Goal: Transaction & Acquisition: Purchase product/service

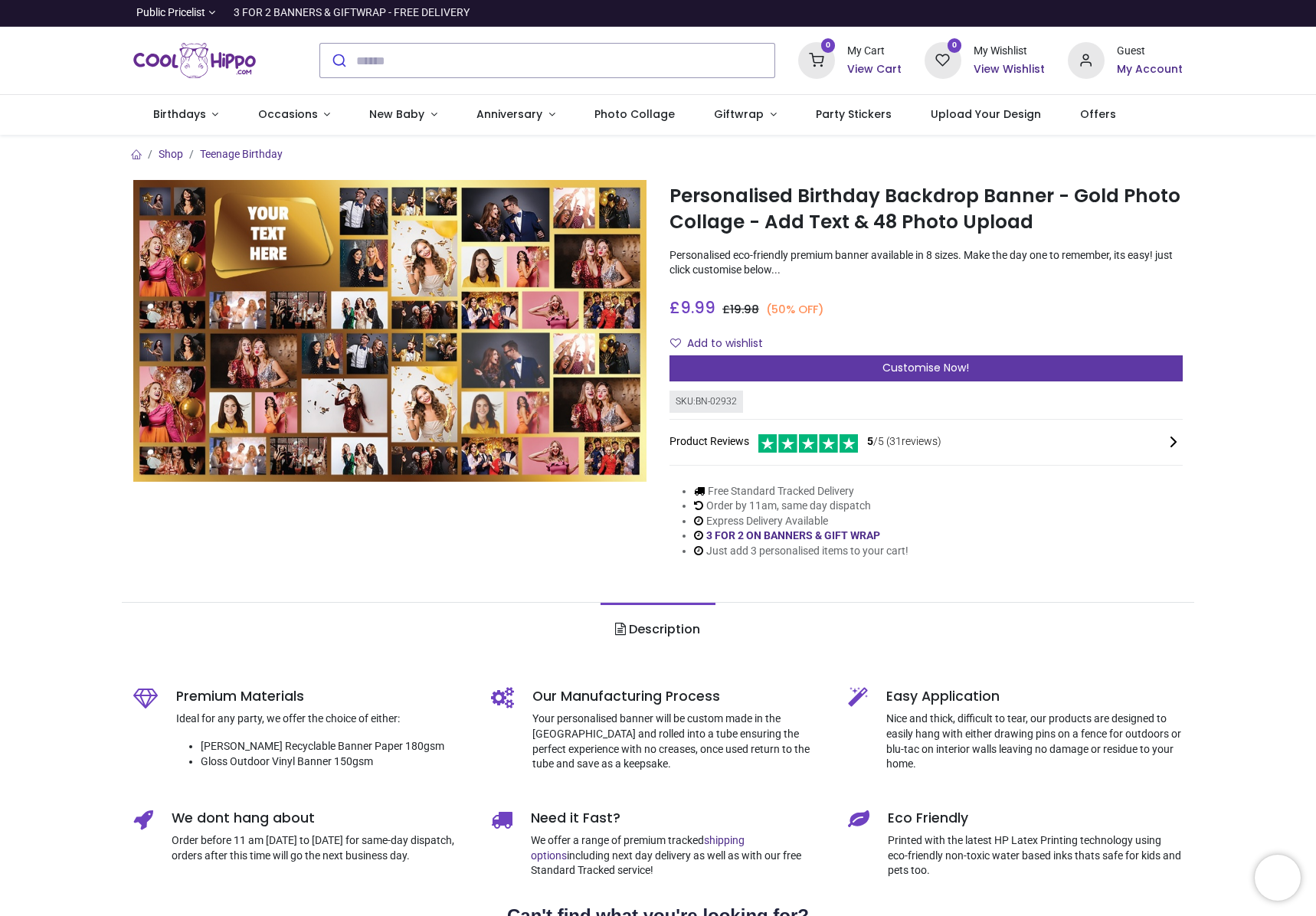
click at [927, 375] on span "Customise Now!" at bounding box center [925, 367] width 86 height 15
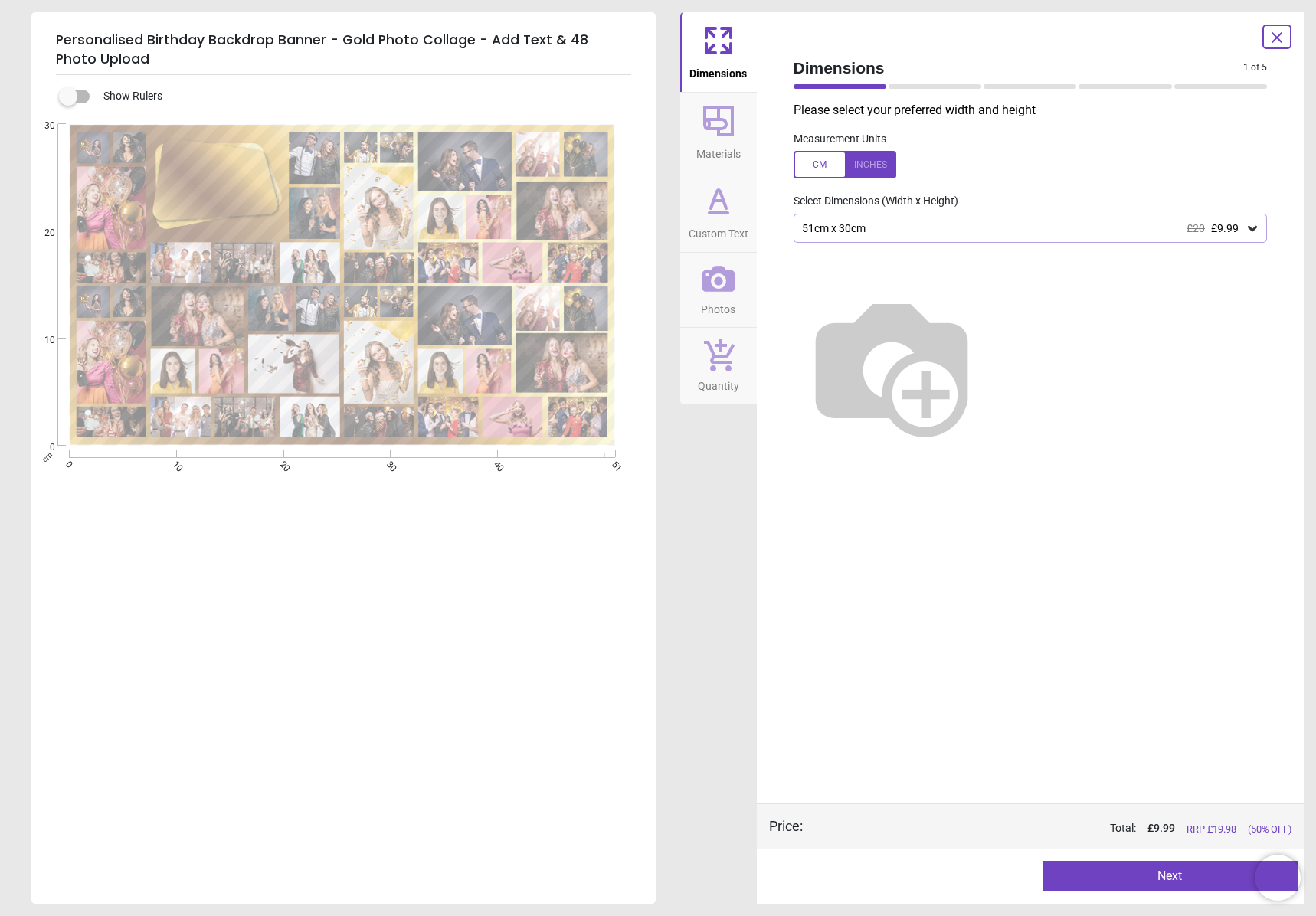
click at [1253, 229] on icon at bounding box center [1252, 229] width 9 height 6
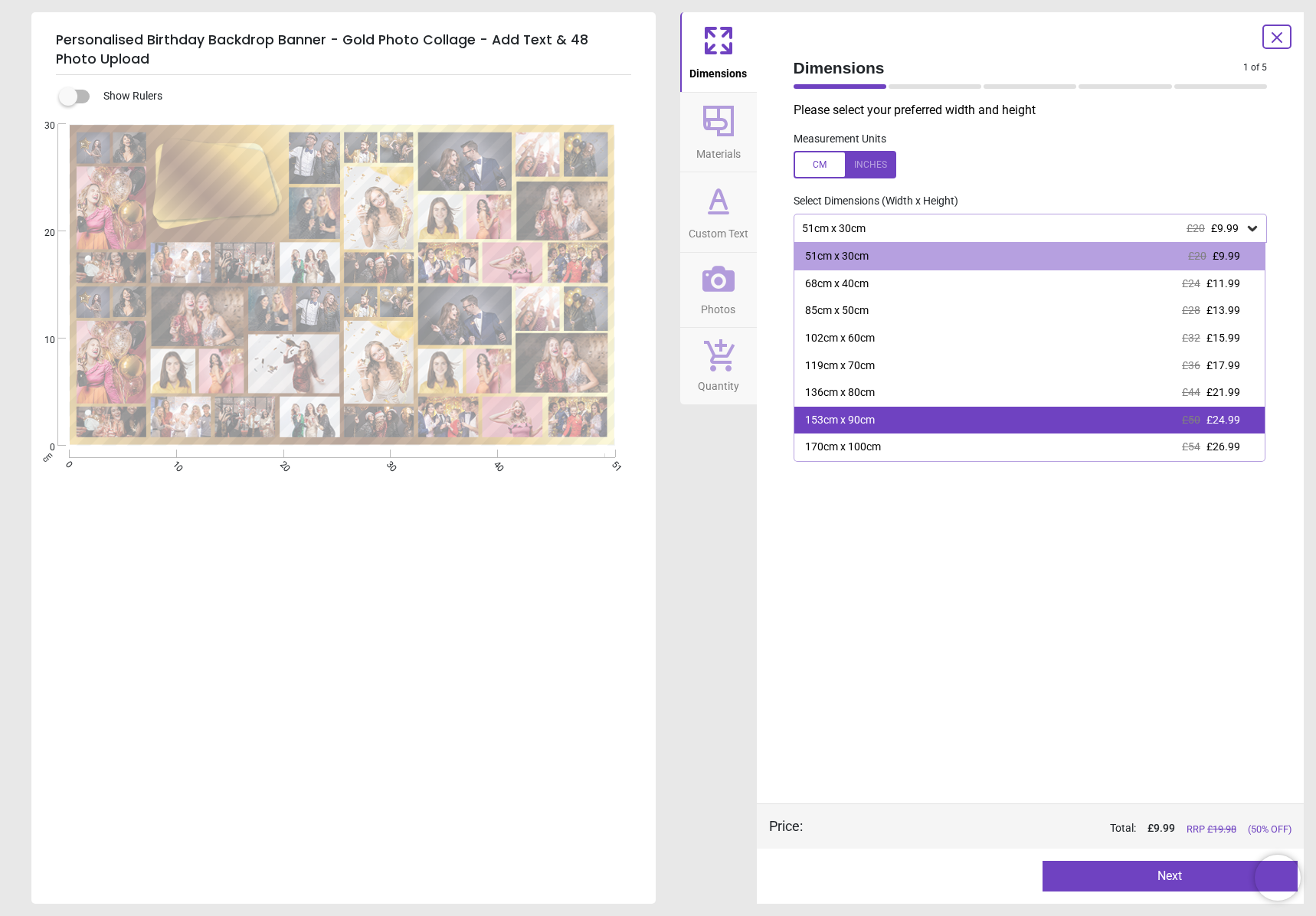
click at [1169, 424] on div "153cm x 90cm £50 £24.99" at bounding box center [1029, 420] width 471 height 27
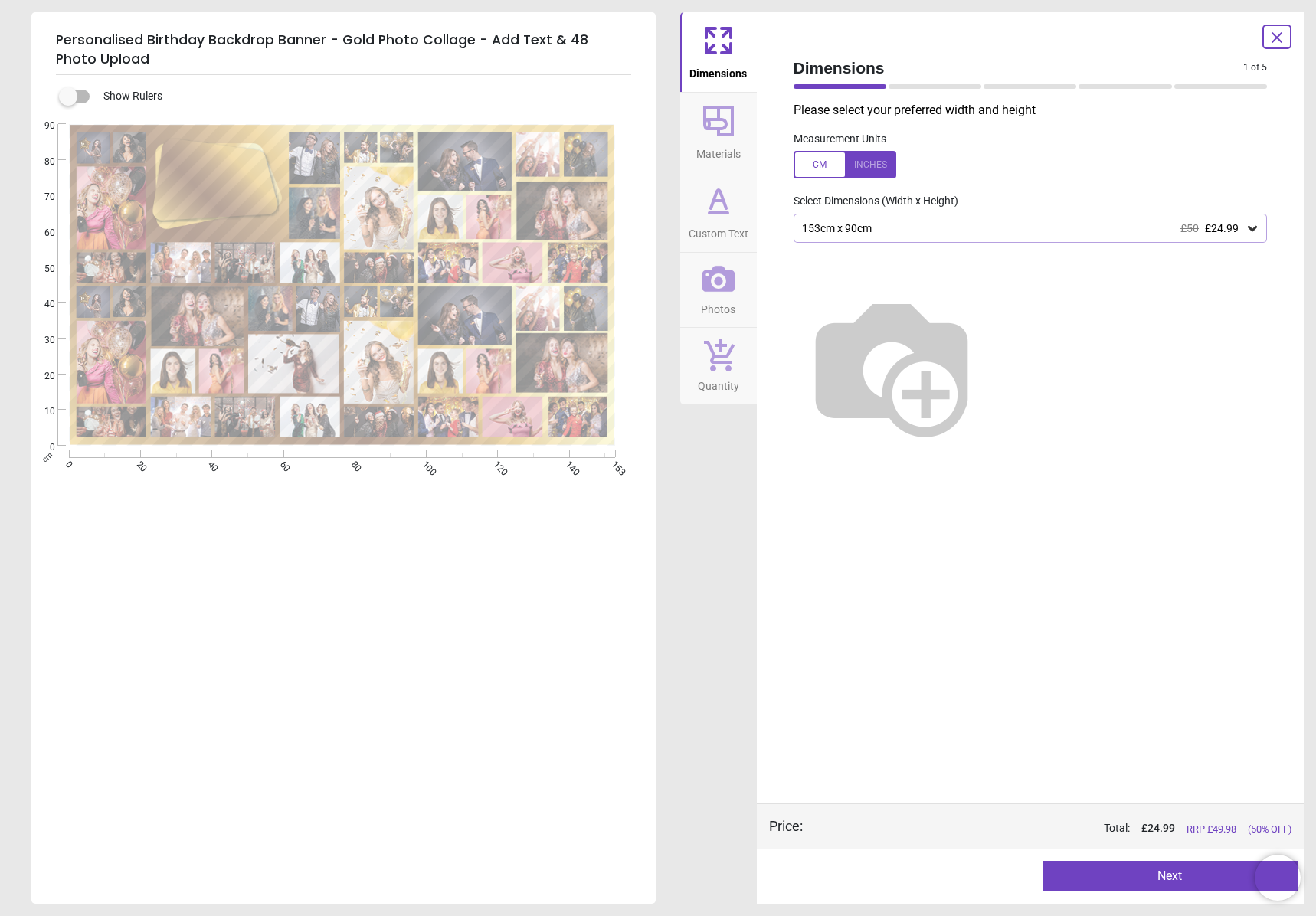
click at [896, 223] on div "153cm x 90cm £50 £24.99" at bounding box center [1022, 229] width 445 height 13
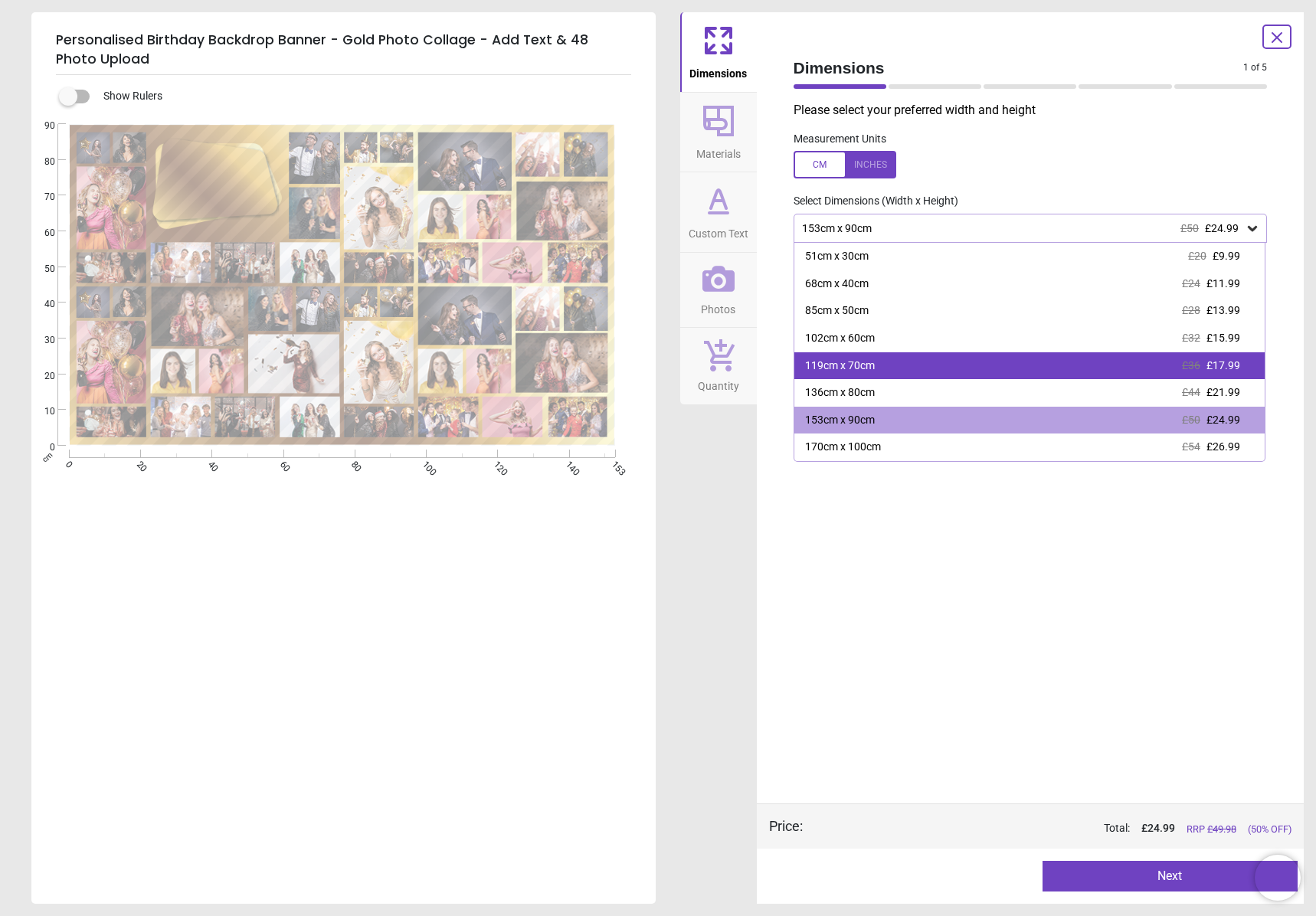
click at [998, 372] on div "119cm x 70cm £36 £17.99" at bounding box center [1029, 365] width 471 height 27
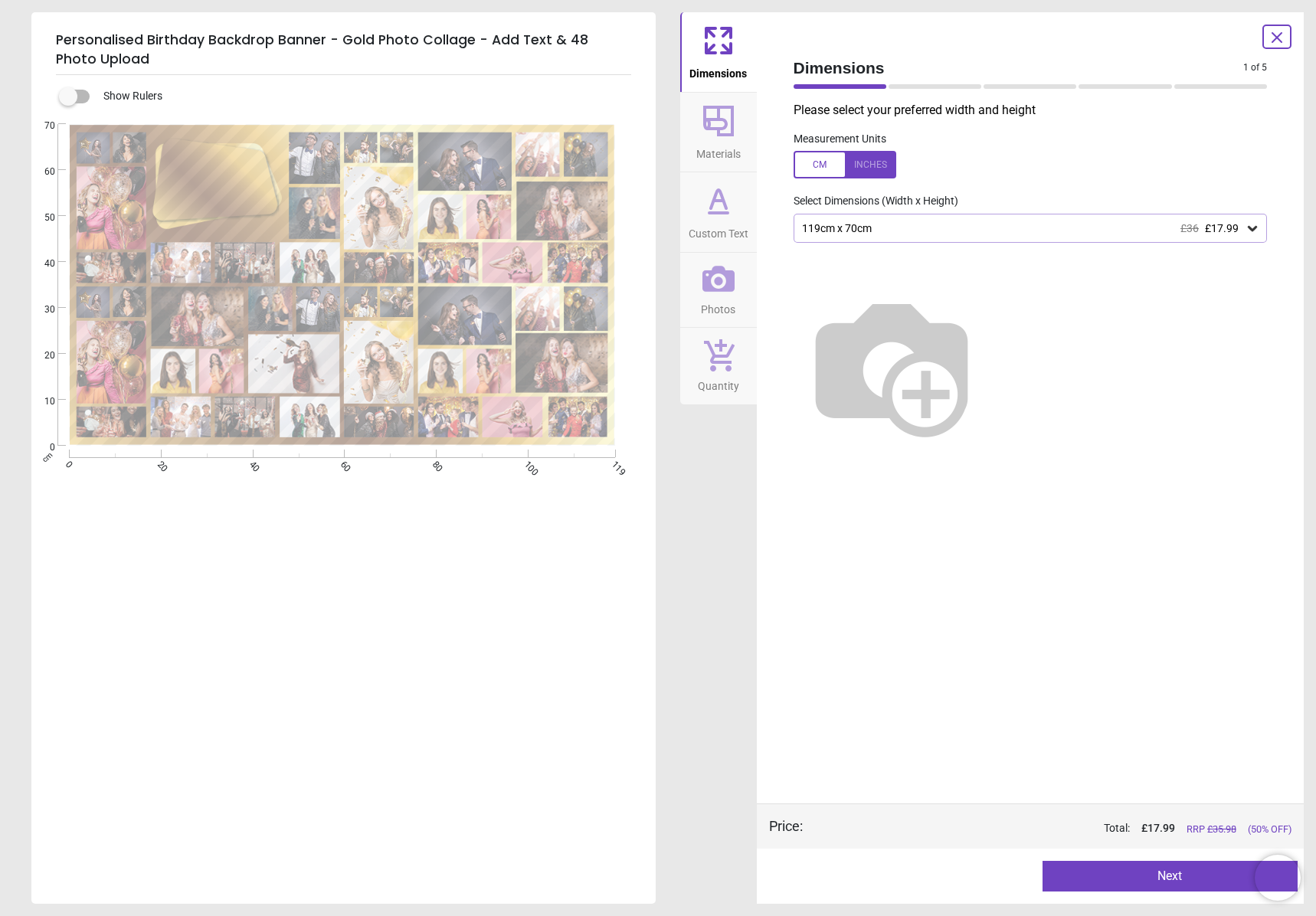
click at [1186, 877] on button "Next" at bounding box center [1170, 876] width 255 height 31
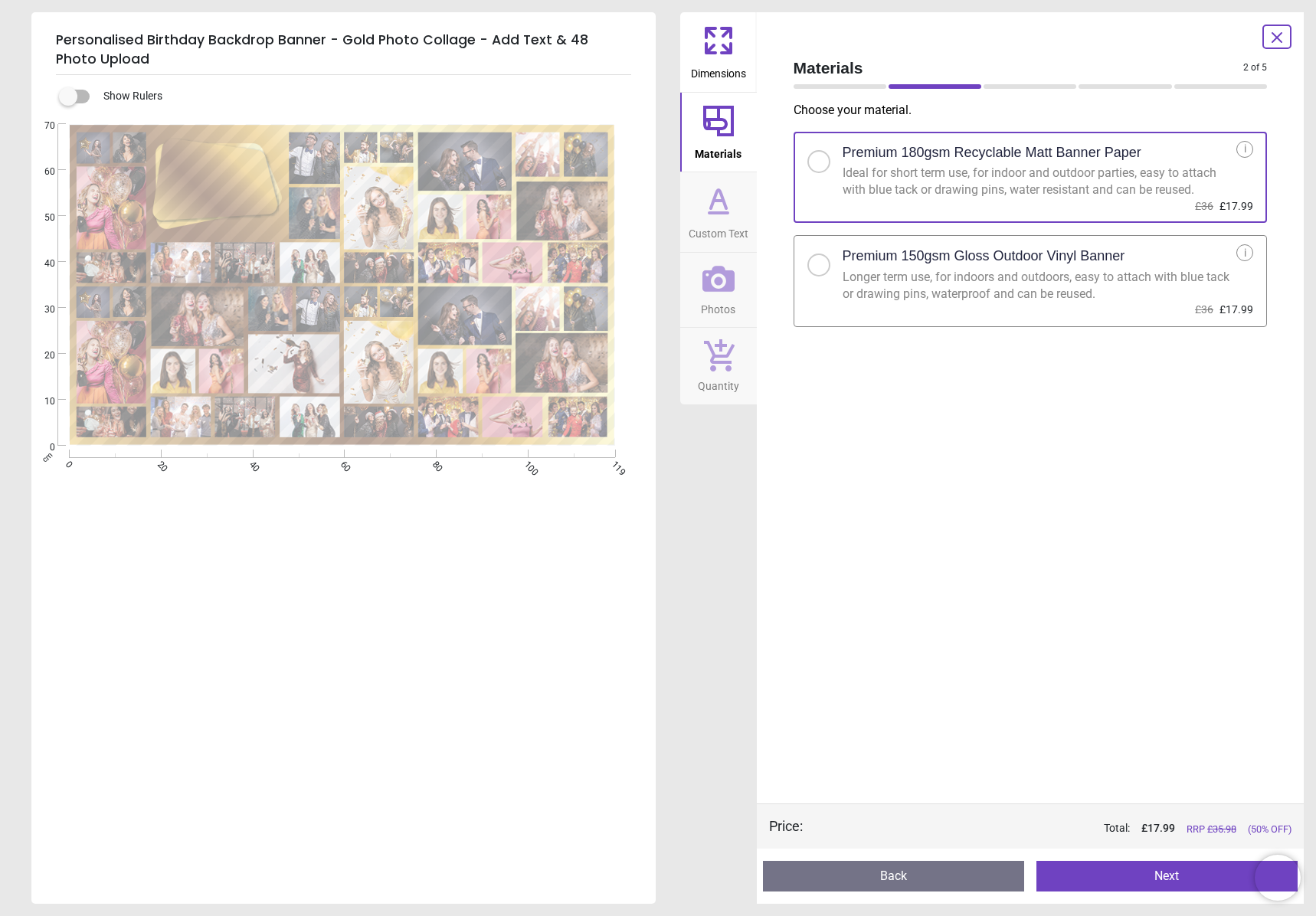
click at [825, 268] on div at bounding box center [819, 265] width 23 height 23
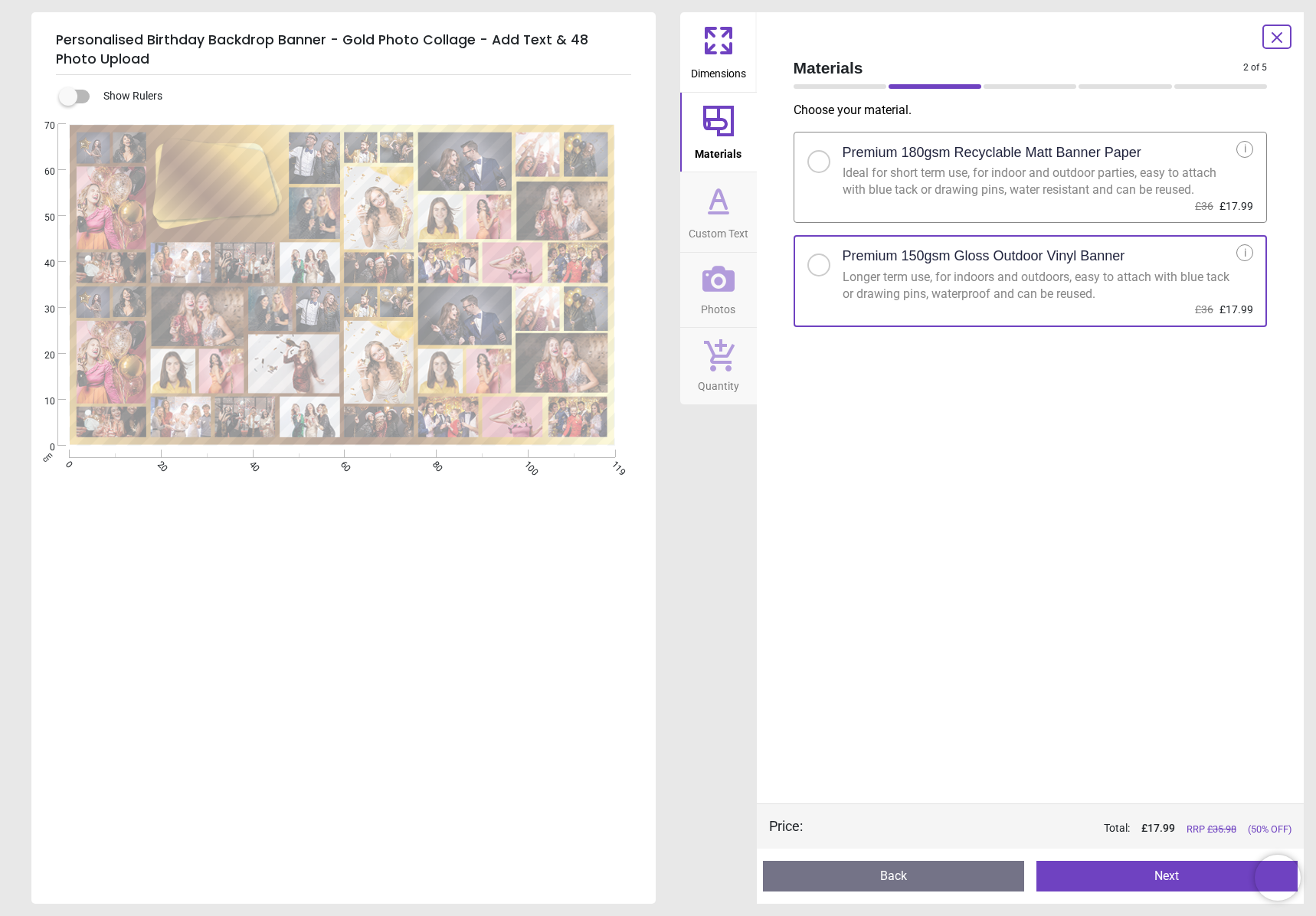
click at [1159, 872] on button "Next" at bounding box center [1166, 876] width 261 height 31
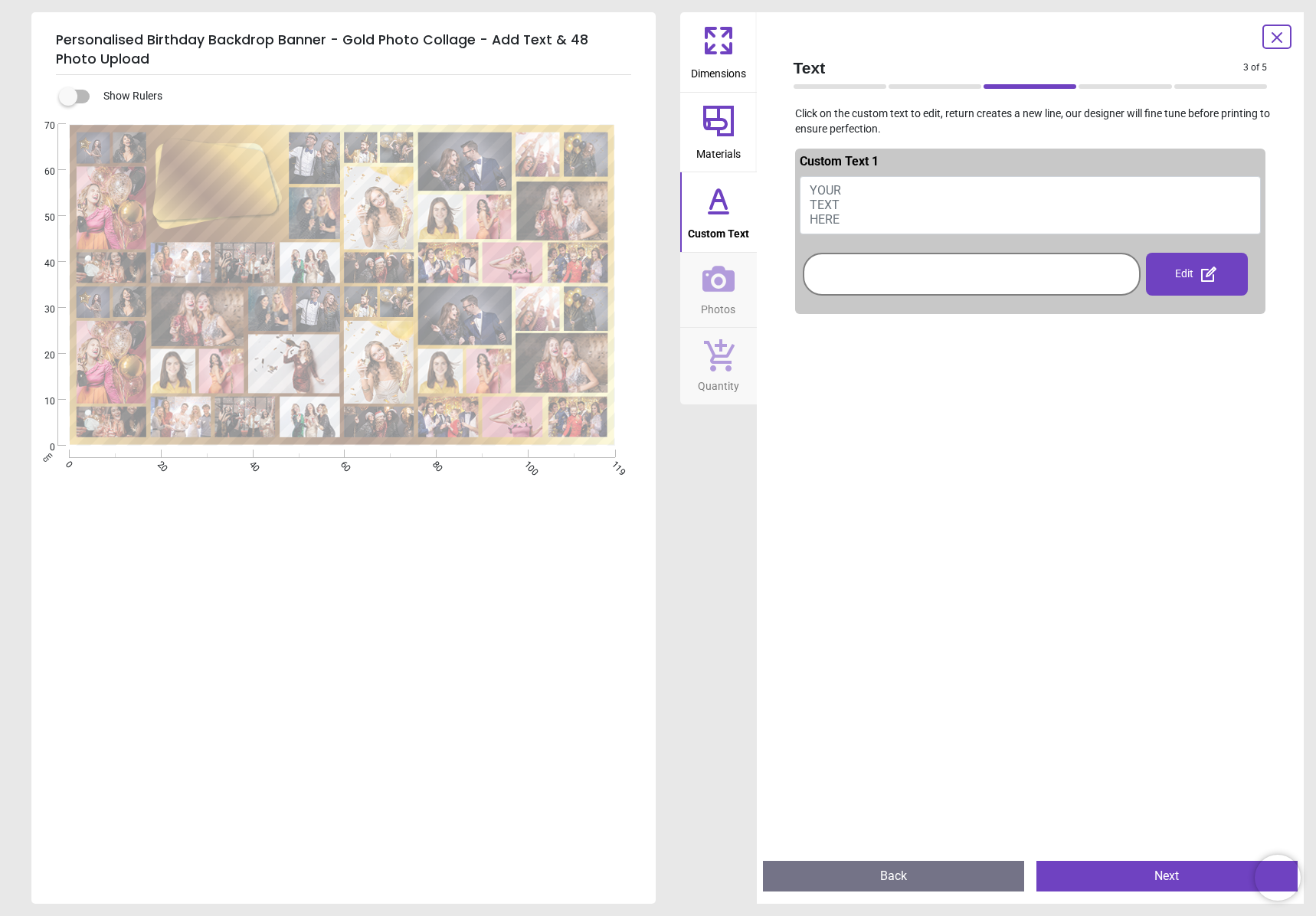
click at [973, 193] on button "YOUR TEXT HERE" at bounding box center [1030, 205] width 462 height 58
click at [1051, 285] on div at bounding box center [971, 274] width 330 height 36
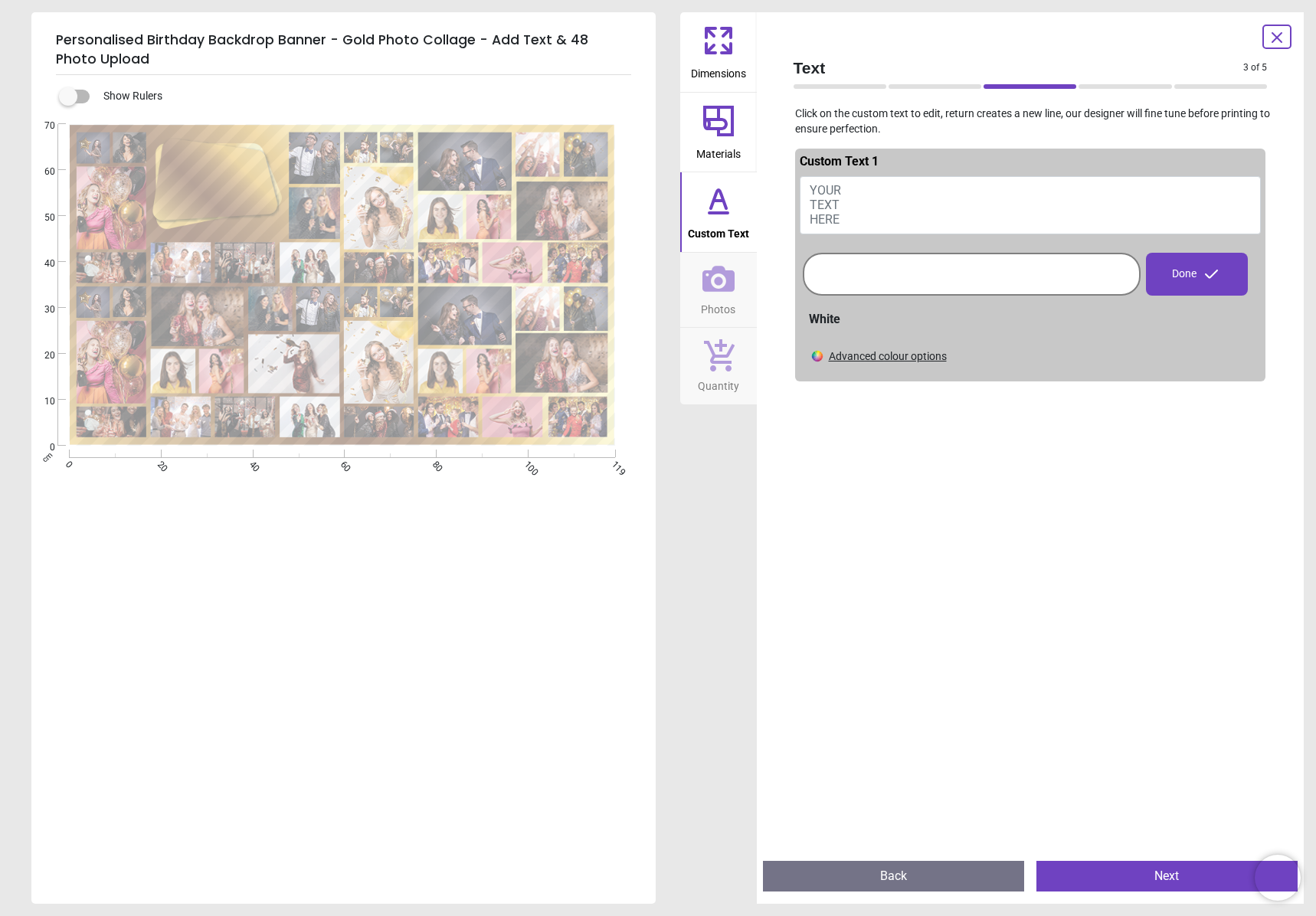
click at [965, 210] on button "YOUR TEXT HERE" at bounding box center [1030, 205] width 462 height 58
click at [730, 221] on span "Custom Text" at bounding box center [717, 230] width 61 height 23
click at [1214, 277] on icon at bounding box center [1212, 274] width 19 height 19
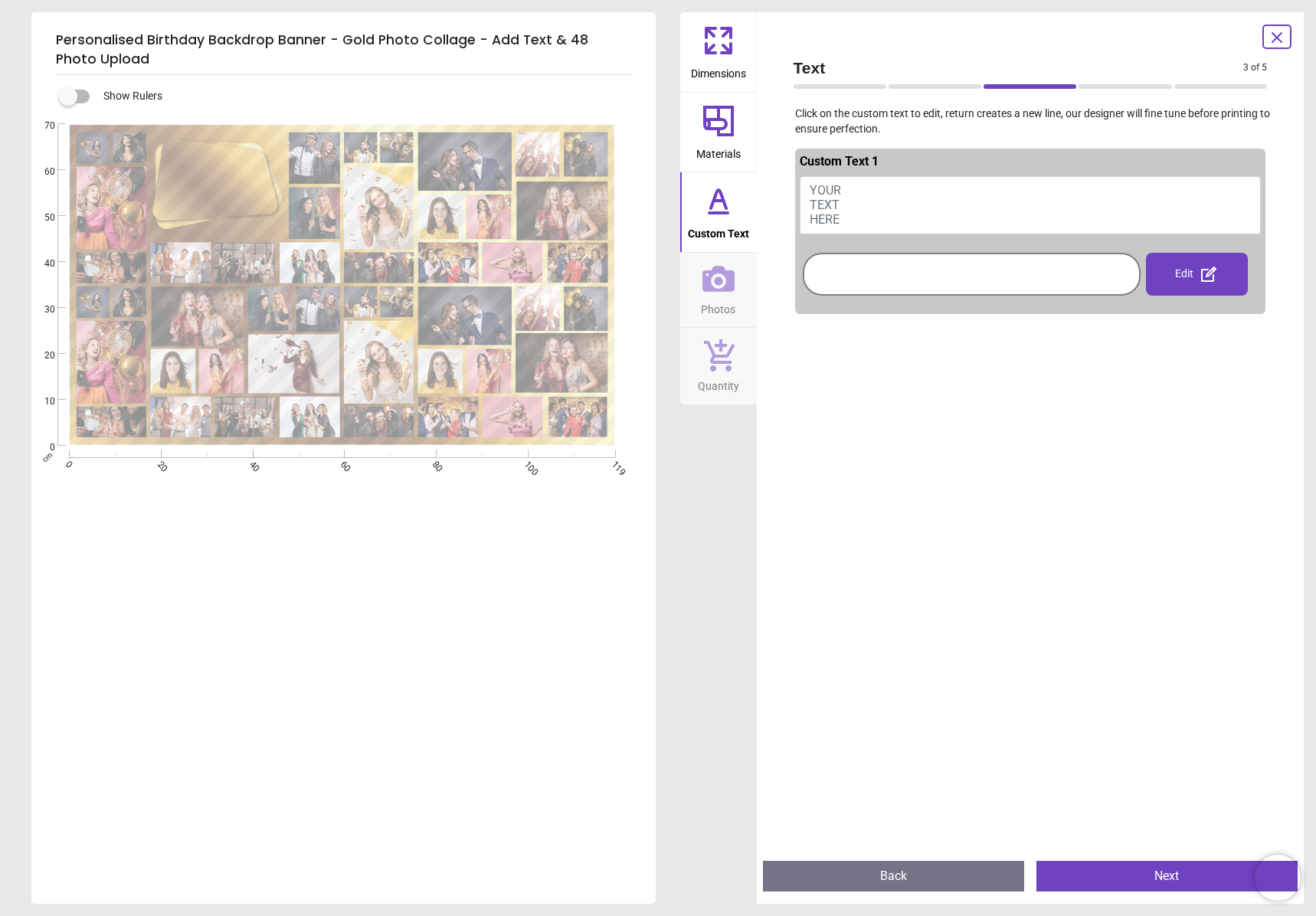
click at [946, 202] on button "YOUR TEXT HERE" at bounding box center [1030, 205] width 462 height 58
click at [715, 225] on span "Custom Text" at bounding box center [717, 230] width 61 height 23
click at [830, 196] on span "YOUR TEXT HERE" at bounding box center [825, 204] width 32 height 44
type textarea "*"
click at [821, 198] on button "YOUR TEXT HERE" at bounding box center [1030, 205] width 462 height 58
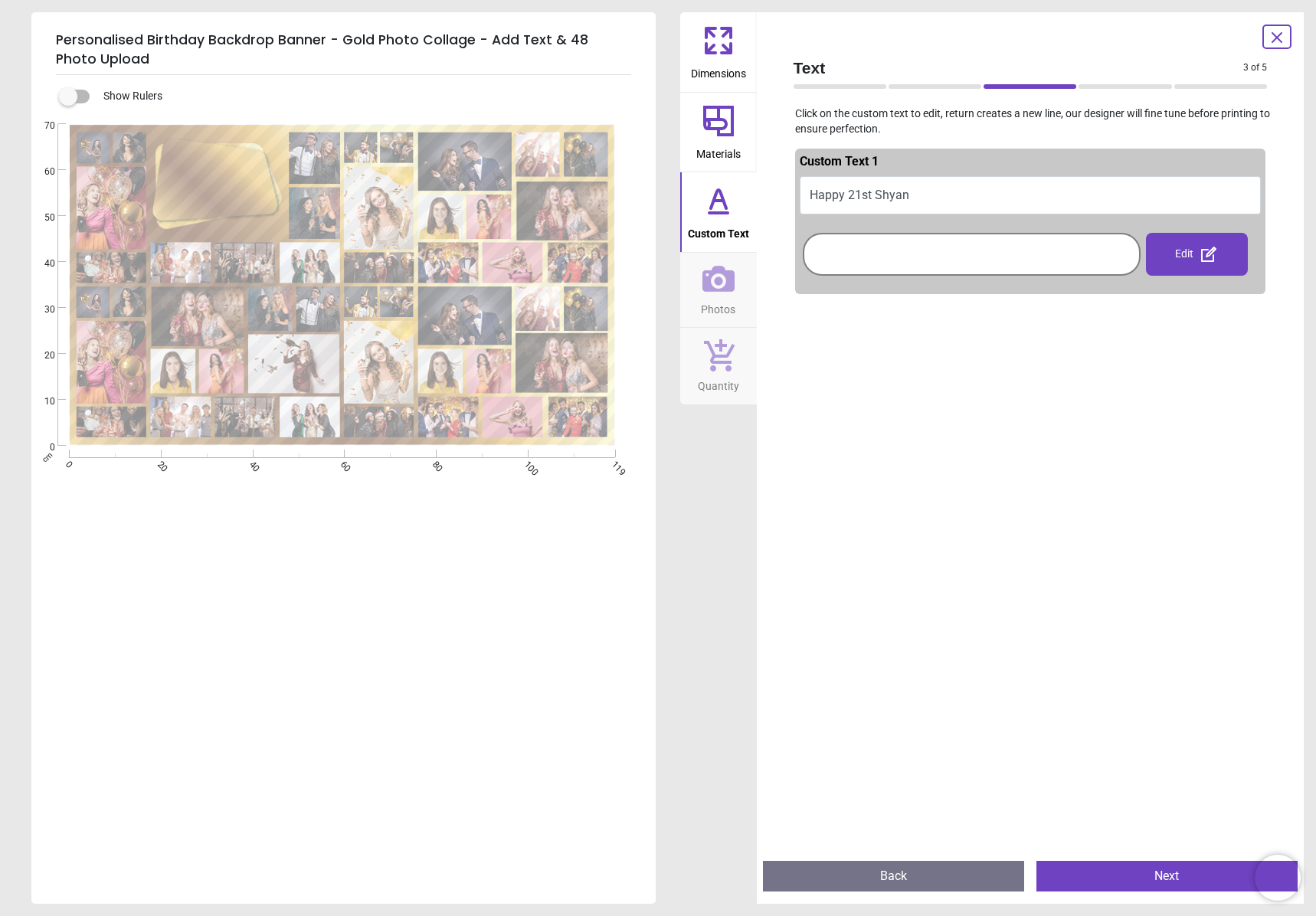
click at [917, 191] on button "Happy 21st Shyan" at bounding box center [1030, 195] width 462 height 38
click at [910, 196] on button "Happy 21st Shyan" at bounding box center [1030, 195] width 462 height 38
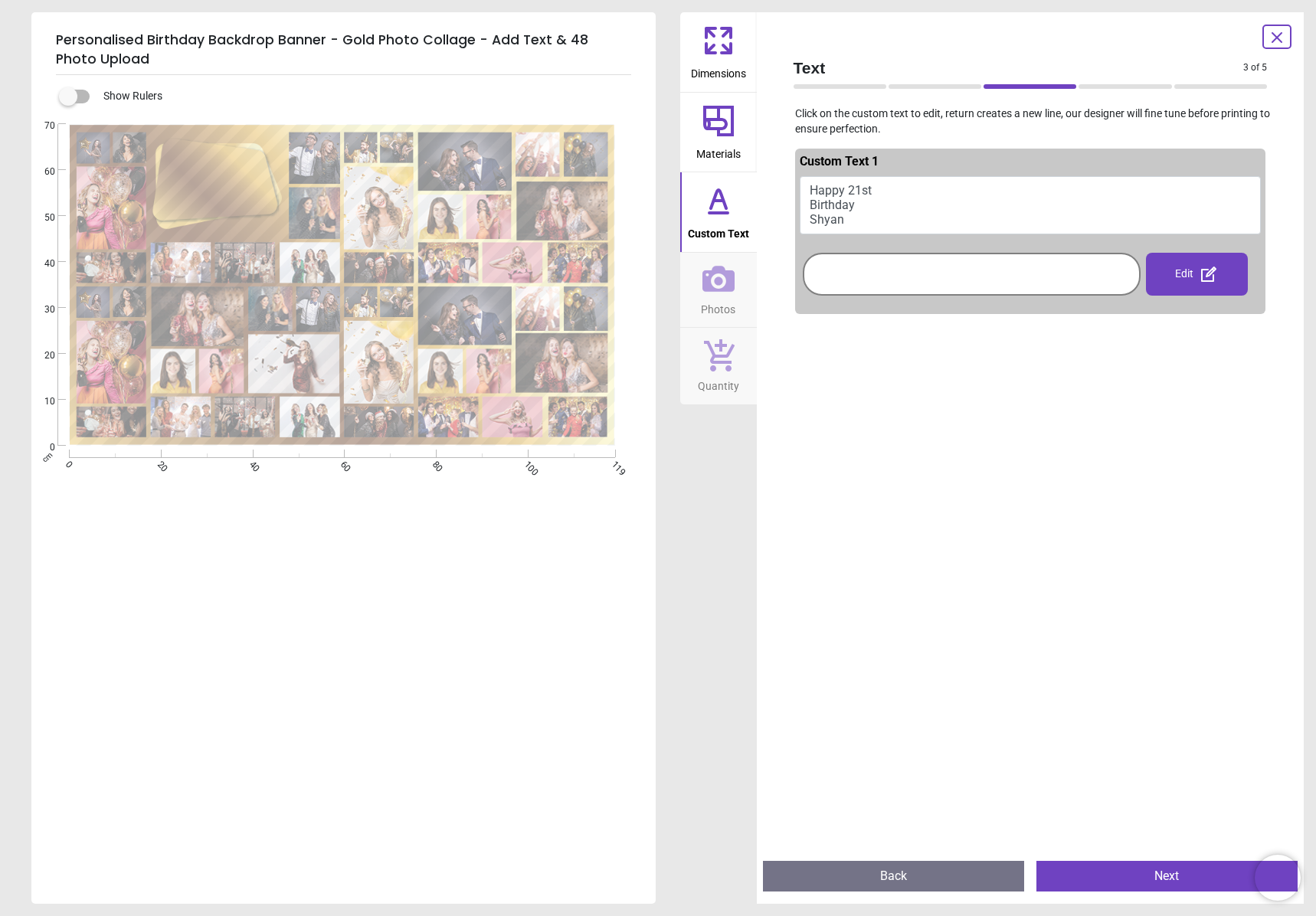
type textarea "**********"
click at [728, 295] on span "Photos" at bounding box center [717, 306] width 35 height 23
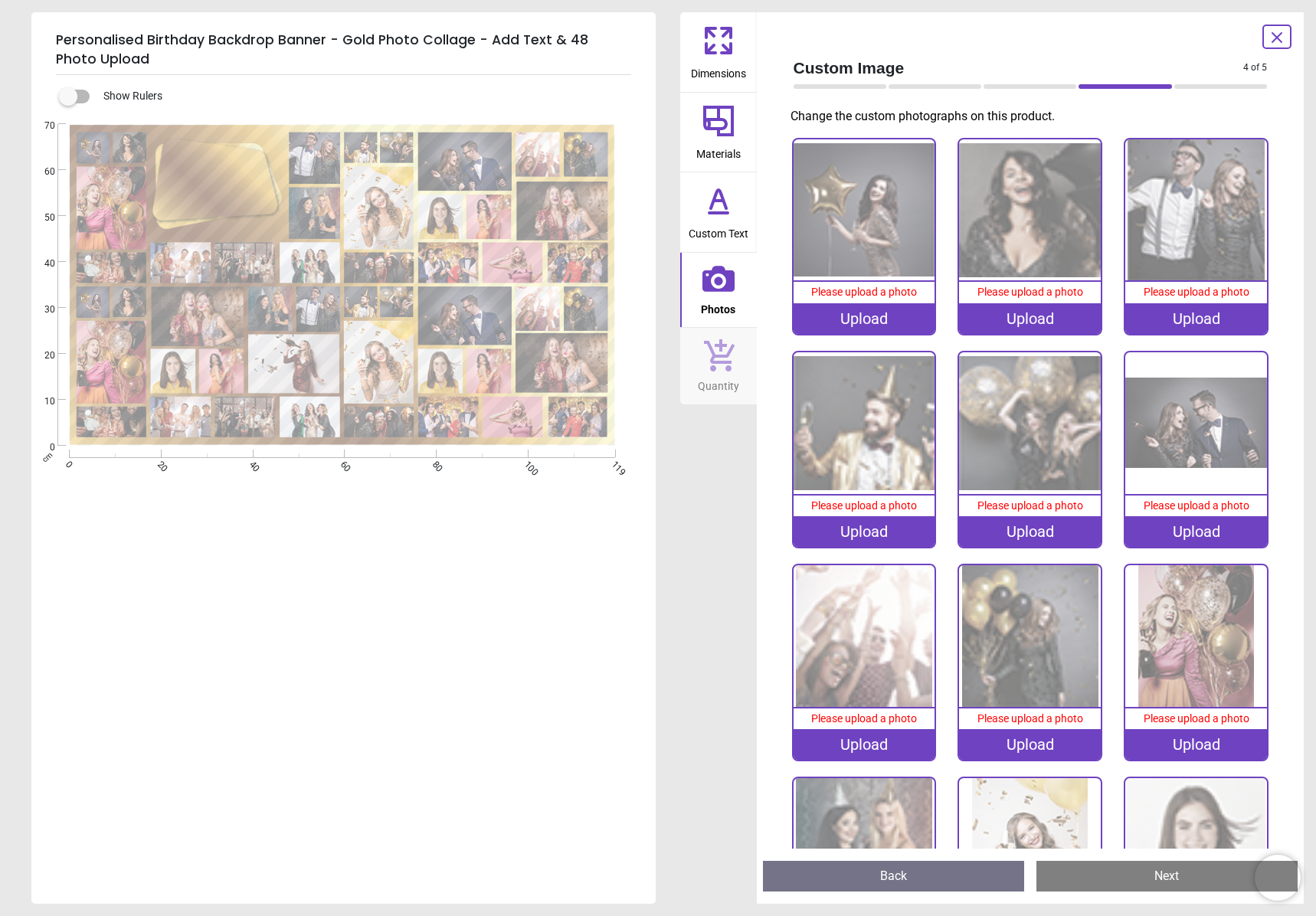
click at [870, 325] on div "Upload" at bounding box center [864, 318] width 141 height 31
